Goal: Task Accomplishment & Management: Manage account settings

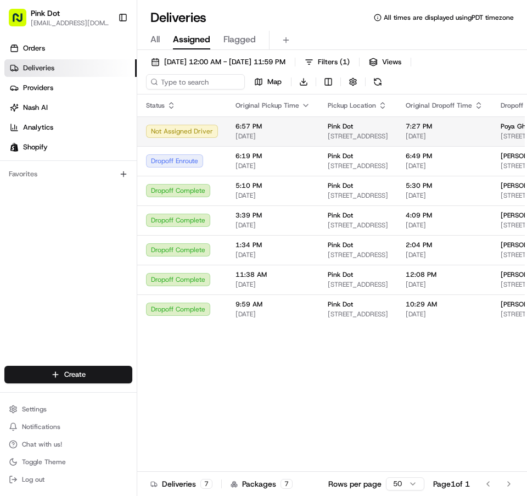
click at [277, 132] on span "[DATE]" at bounding box center [273, 136] width 75 height 9
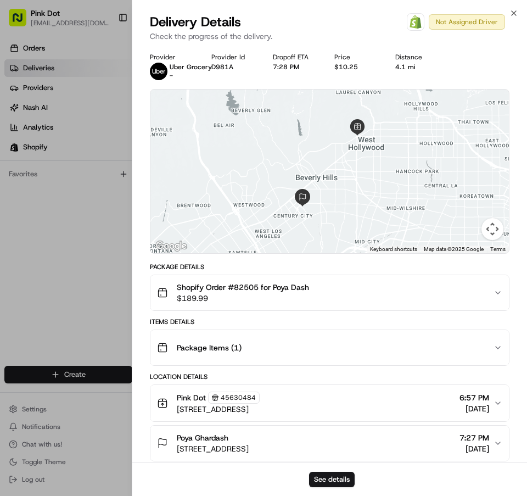
click at [460, 24] on div "Open Order in Shopify Not Assigned Driver" at bounding box center [456, 22] width 98 height 18
click at [331, 480] on button "See details" at bounding box center [332, 479] width 46 height 15
click at [513, 13] on icon "button" at bounding box center [514, 13] width 9 height 9
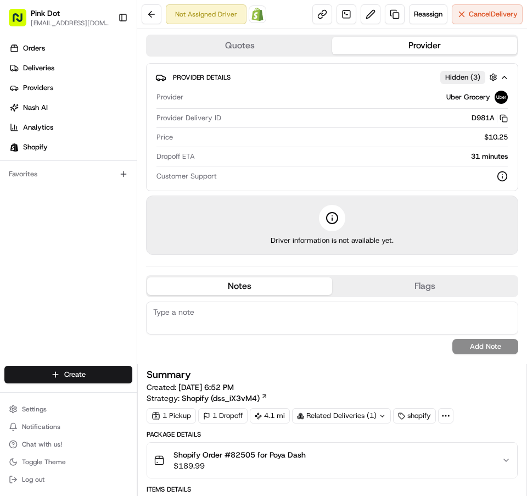
click at [476, 10] on span "Cancel Delivery" at bounding box center [493, 14] width 49 height 10
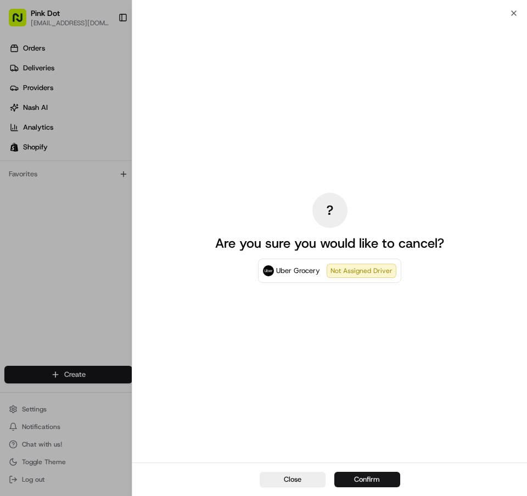
click at [374, 486] on button "Confirm" at bounding box center [367, 479] width 66 height 15
